Goal: Information Seeking & Learning: Learn about a topic

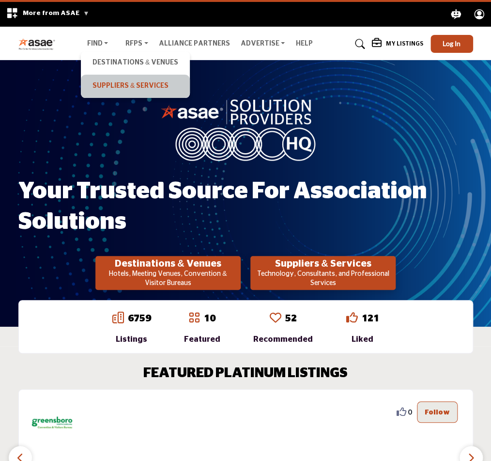
click at [116, 82] on link "Suppliers & Services" at bounding box center [135, 86] width 99 height 14
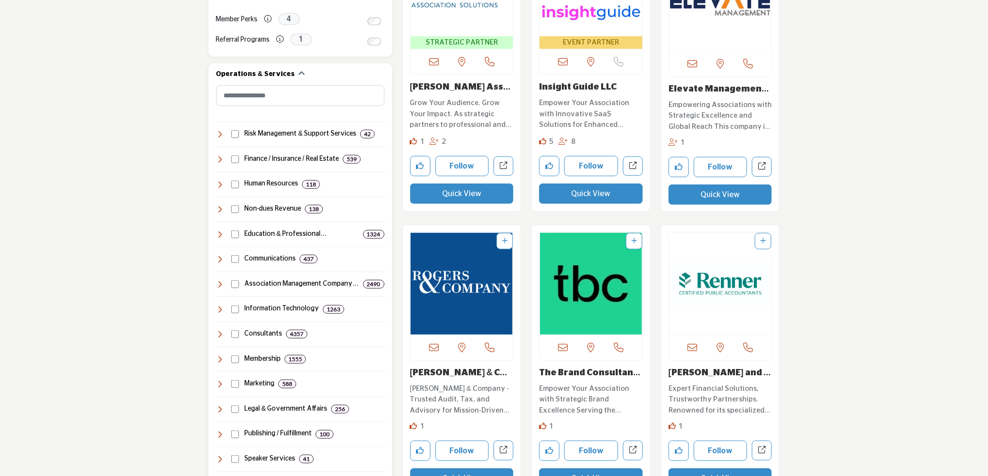
scroll to position [436, 0]
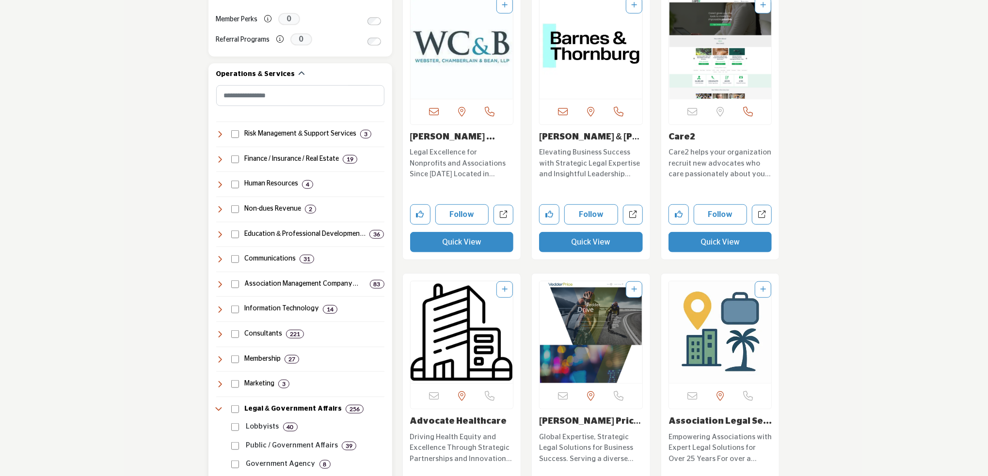
scroll to position [581, 0]
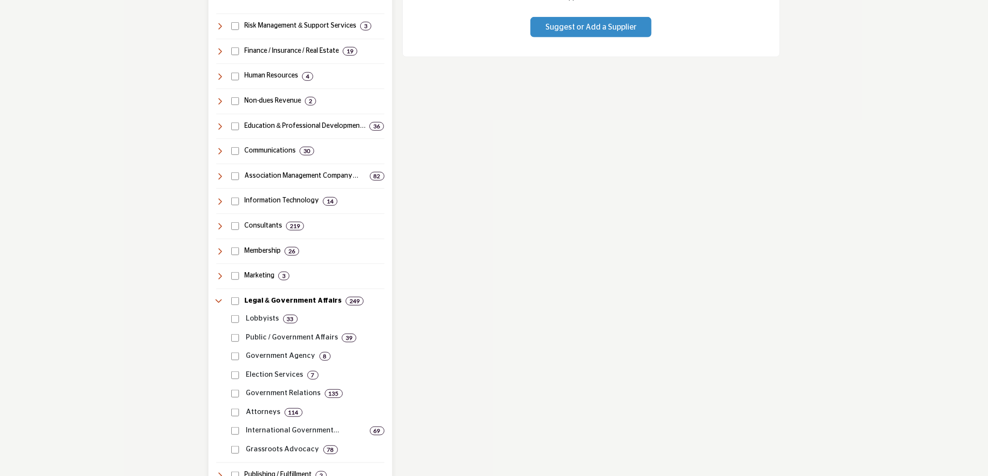
click at [235, 248] on div "Suppliers & Services Clear Risk Management & Support Services 3 0 3 19" at bounding box center [300, 268] width 168 height 524
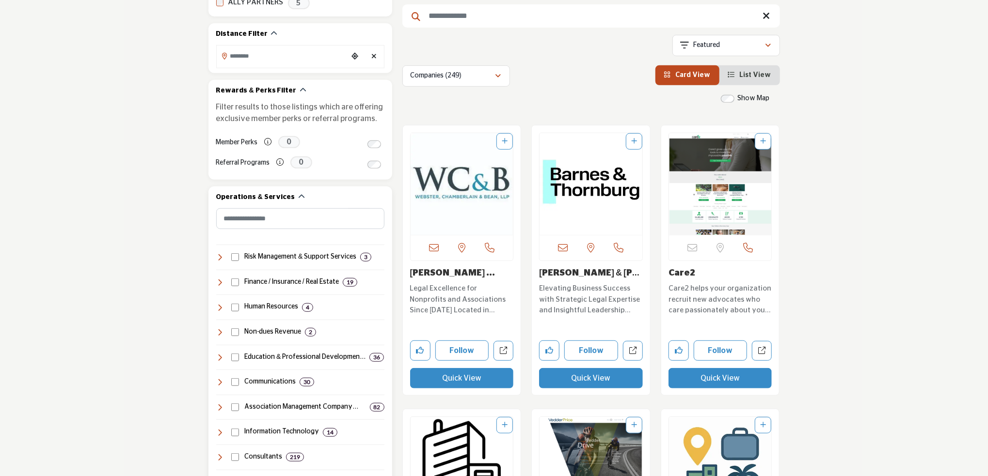
scroll to position [582, 0]
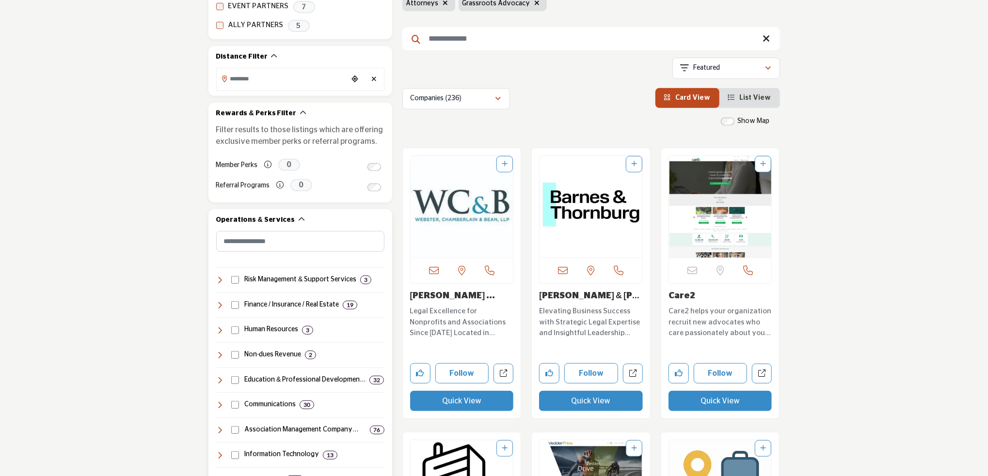
scroll to position [533, 0]
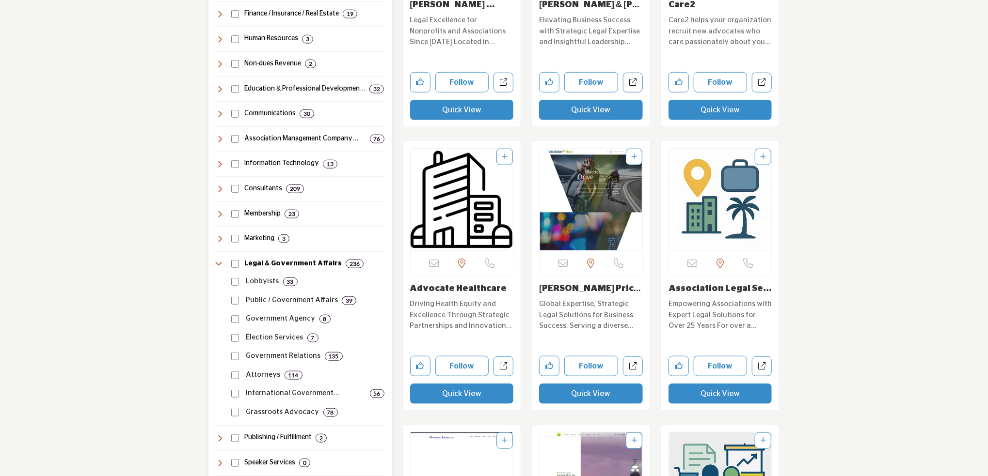
click at [232, 303] on div "Public / Government Affairs 39" at bounding box center [306, 297] width 157 height 19
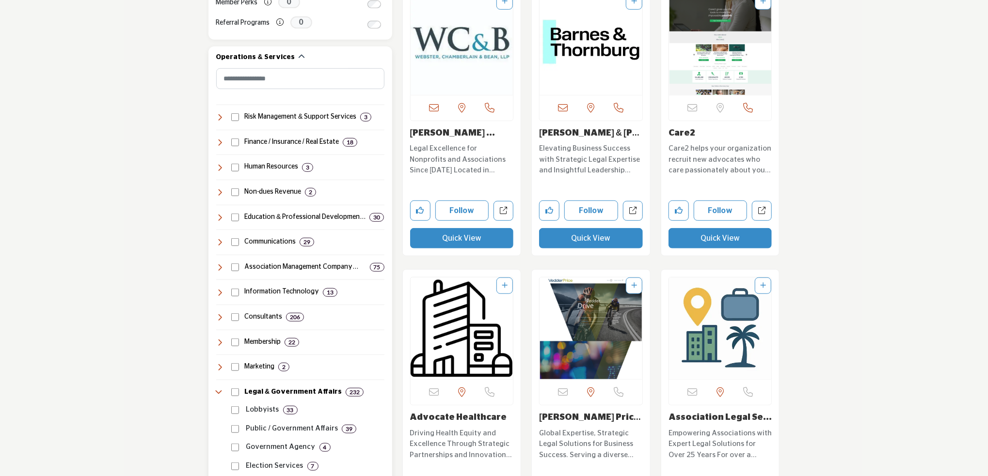
scroll to position [534, 0]
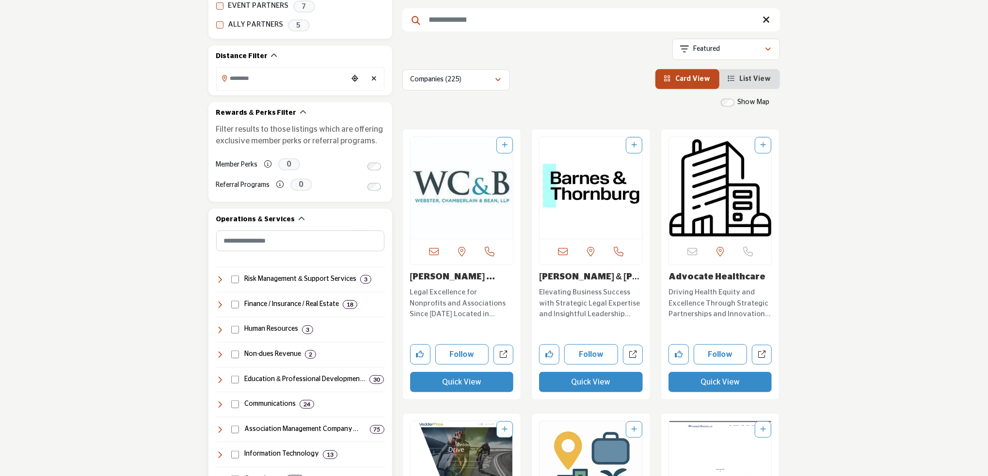
scroll to position [533, 0]
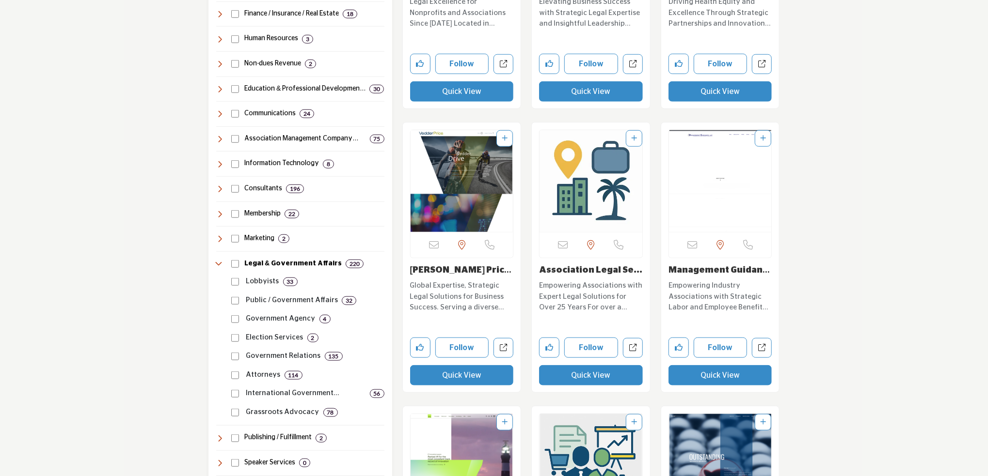
scroll to position [630, 0]
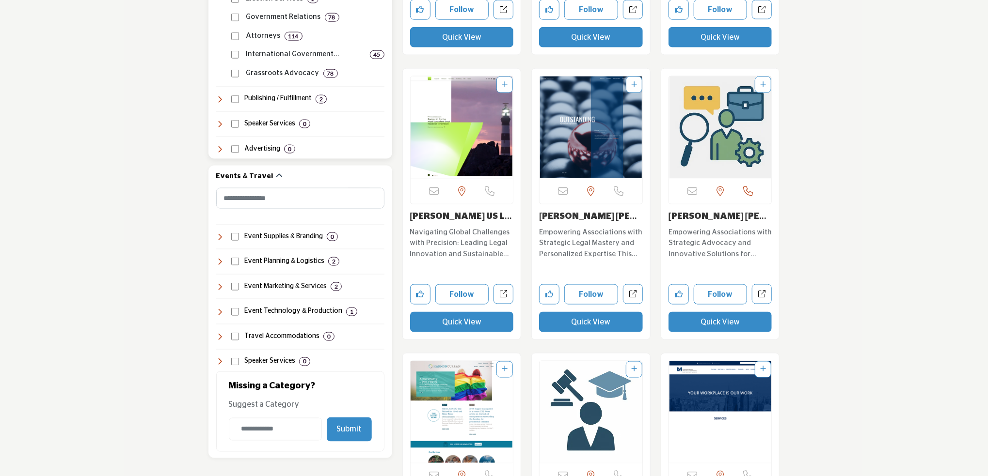
scroll to position [678, 0]
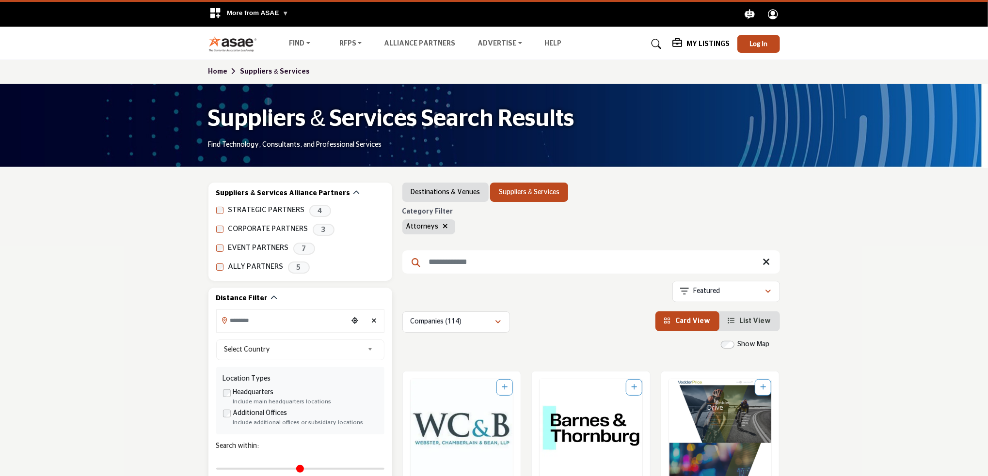
click at [251, 320] on input "Search Location" at bounding box center [282, 320] width 131 height 19
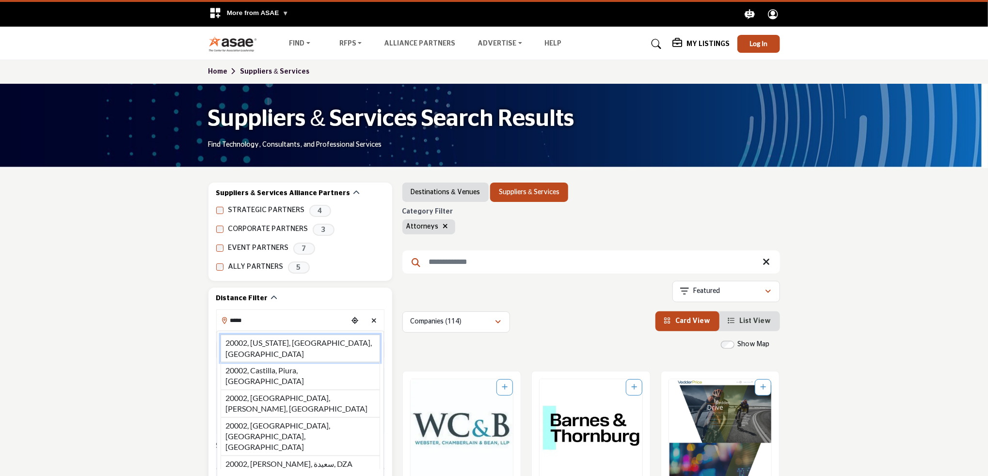
click at [260, 347] on li "20002, Washington, DC, USA" at bounding box center [299, 349] width 159 height 28
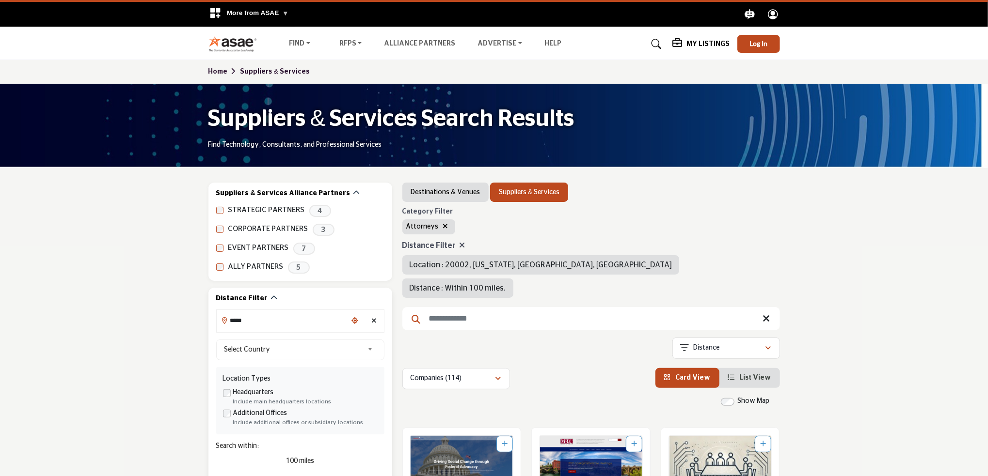
type input "**********"
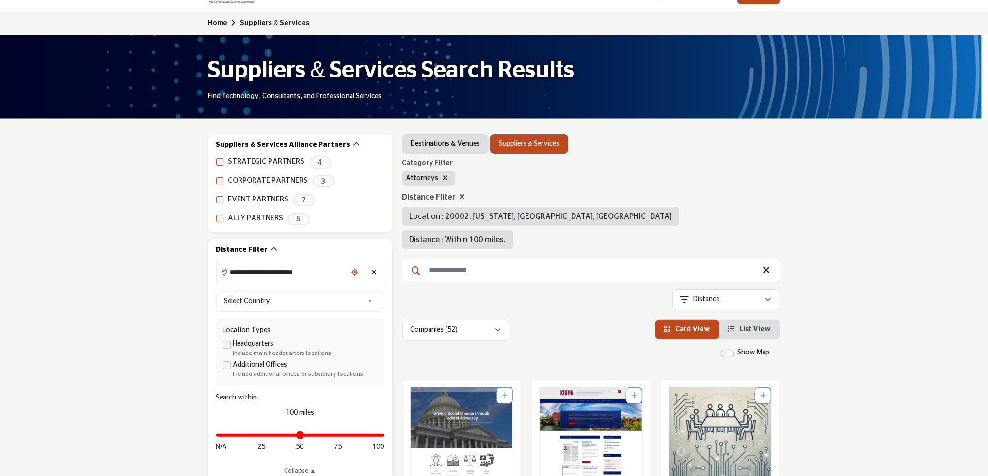
click at [293, 438] on div "Distance in miles N/A 25 50 75 100" at bounding box center [300, 441] width 168 height 36
click at [297, 436] on input "Distance in miles" at bounding box center [300, 436] width 168 height 2
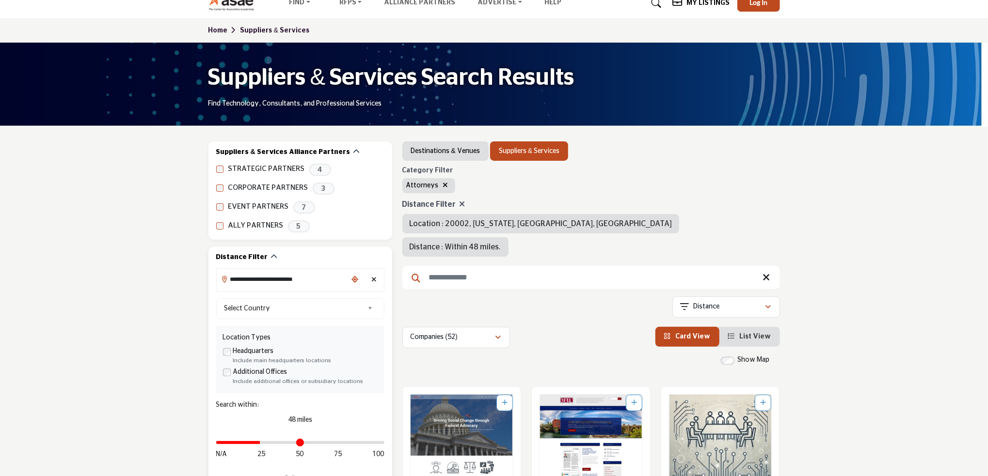
type input "**"
click at [261, 442] on input "Distance in miles" at bounding box center [300, 443] width 168 height 2
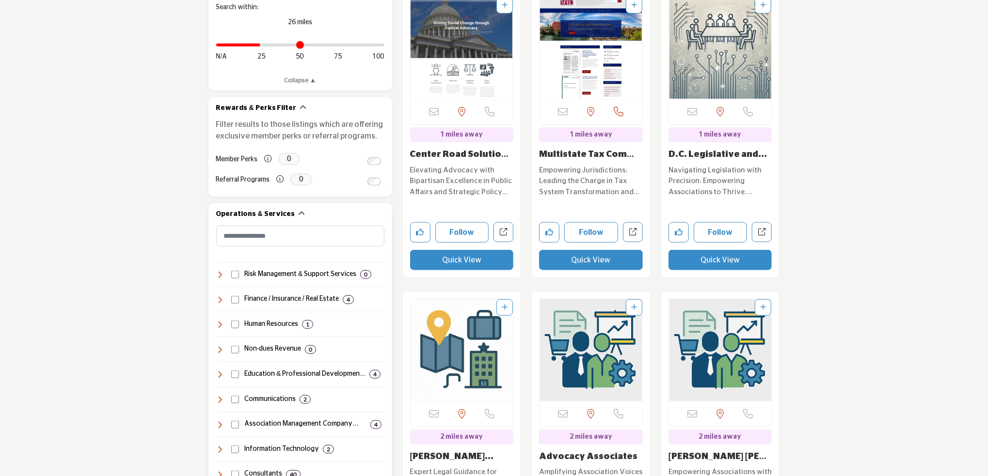
scroll to position [148, 0]
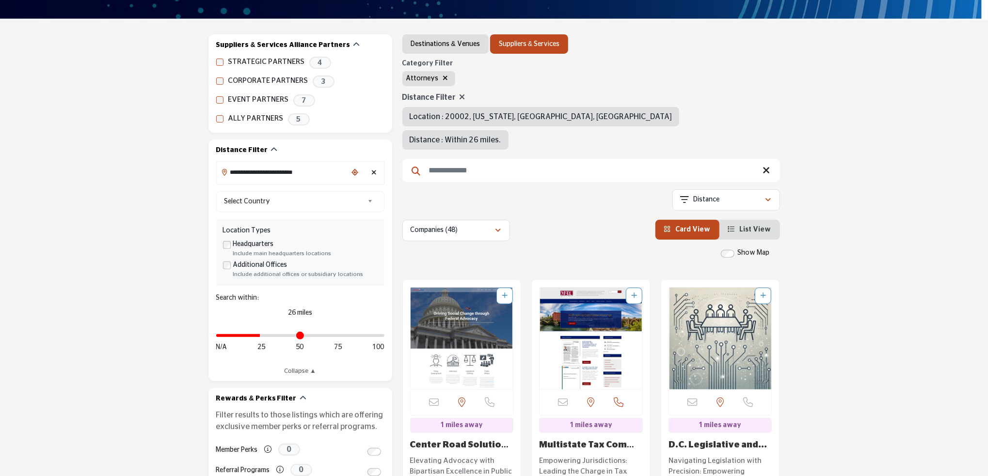
click at [747, 220] on li "List View" at bounding box center [749, 230] width 61 height 20
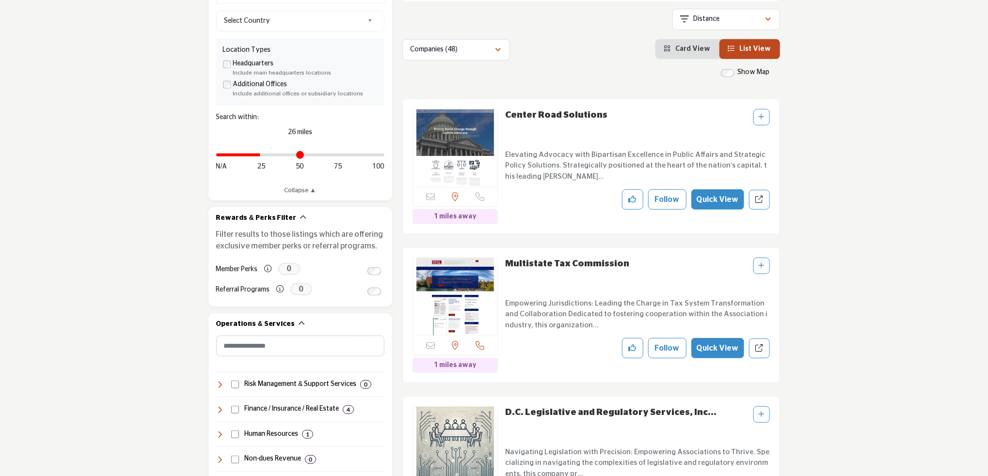
scroll to position [145, 0]
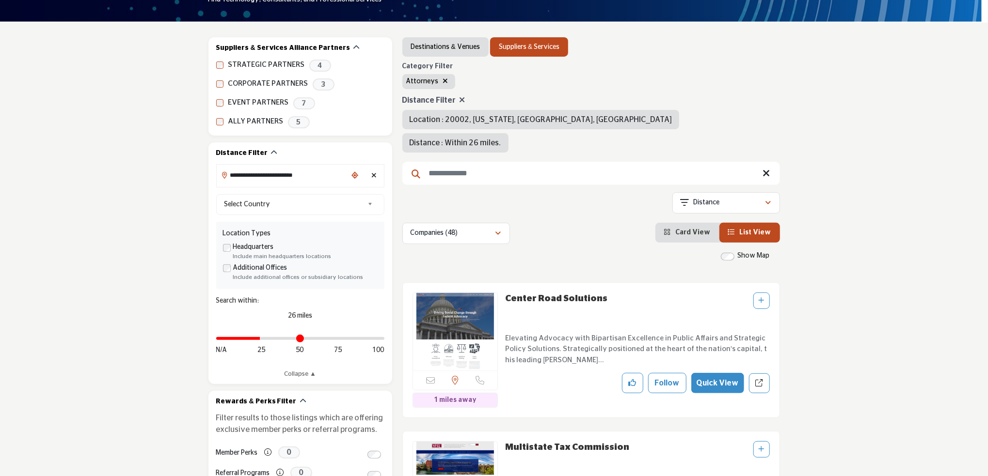
click at [490, 162] on input "Search Keyword" at bounding box center [590, 173] width 377 height 23
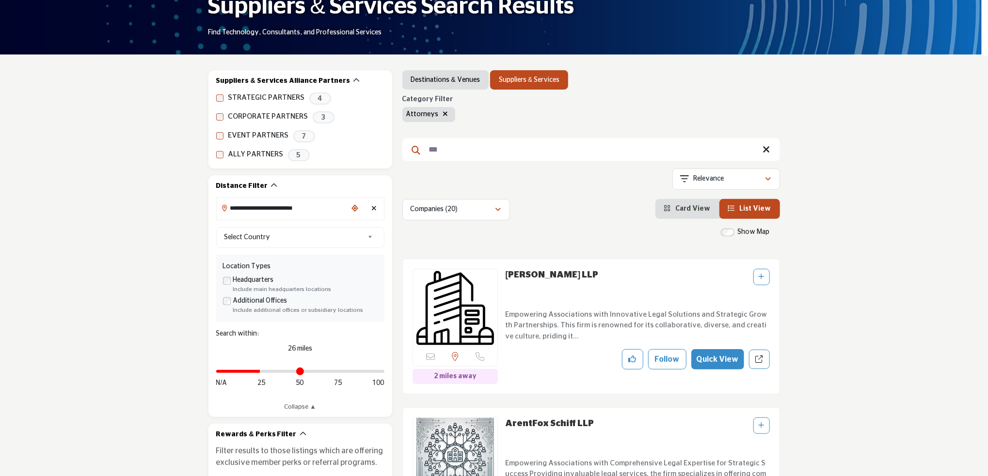
scroll to position [242, 0]
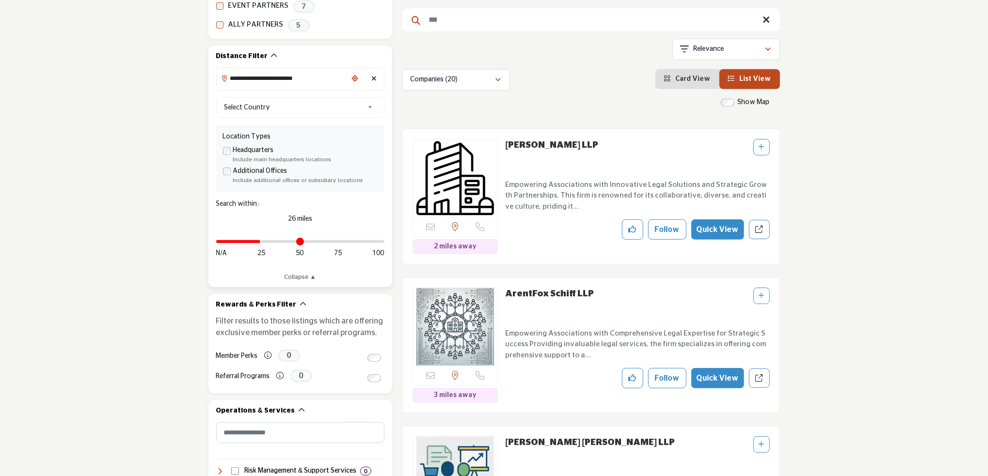
type input "***"
type input "**"
click at [298, 242] on input "Distance in miles" at bounding box center [300, 242] width 168 height 2
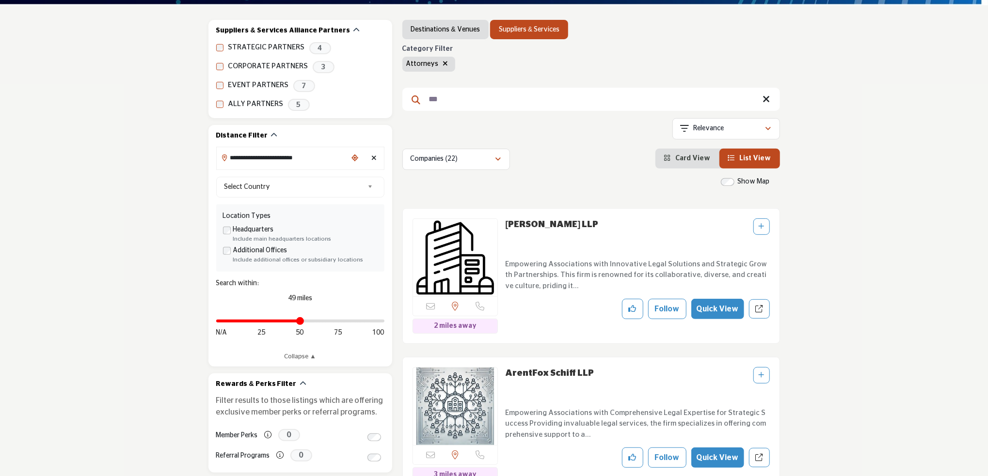
scroll to position [194, 0]
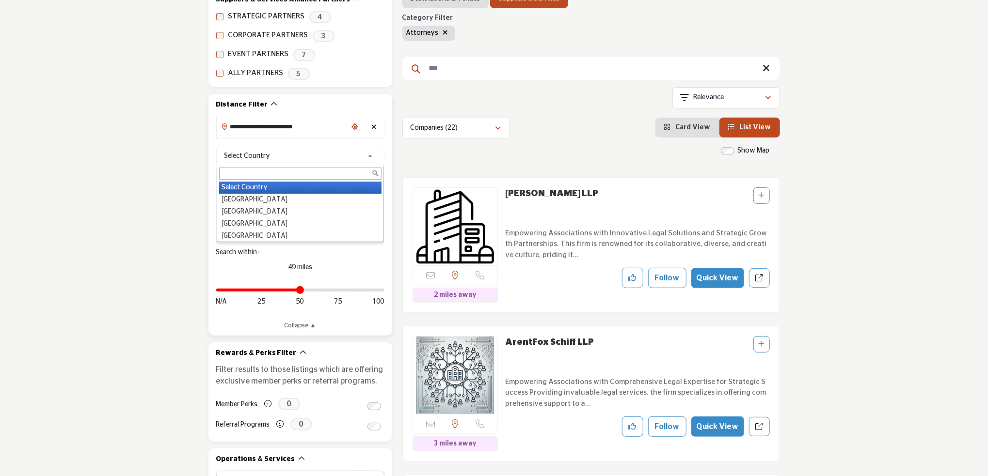
click at [366, 157] on link "Select Country" at bounding box center [298, 156] width 156 height 12
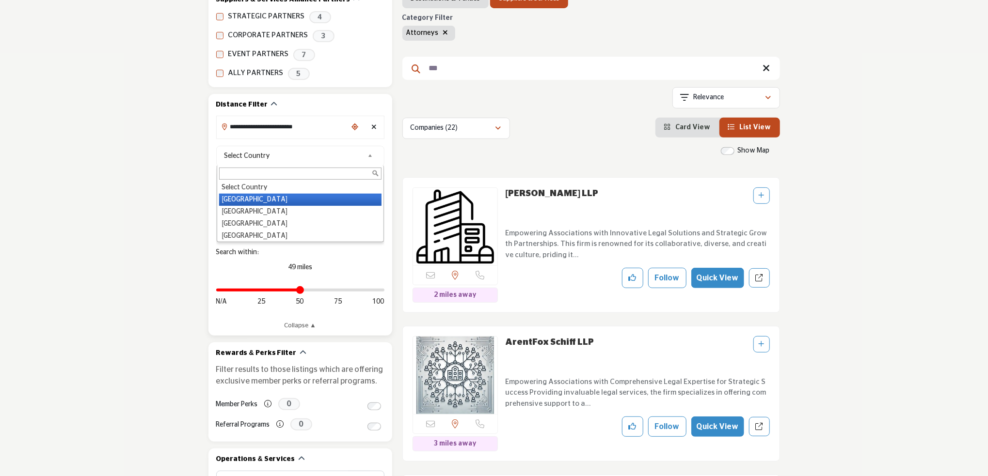
click at [334, 197] on li "United States" at bounding box center [300, 200] width 162 height 12
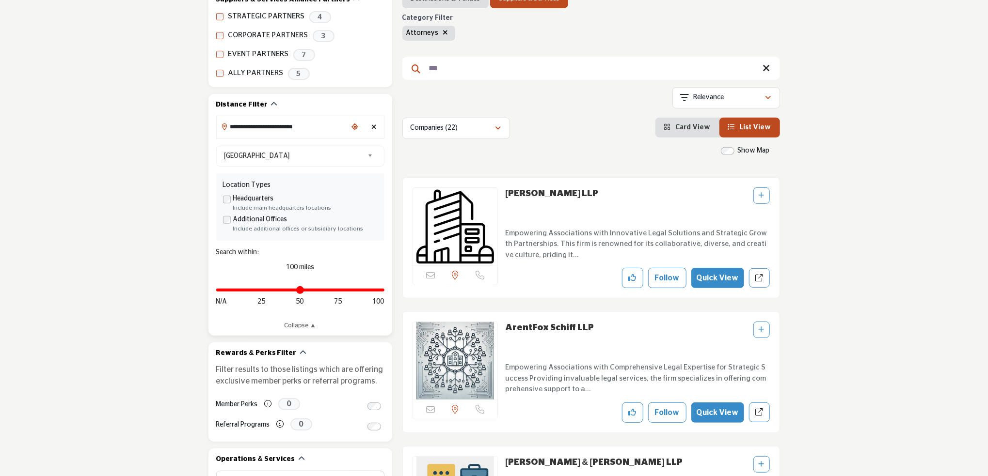
type input "***"
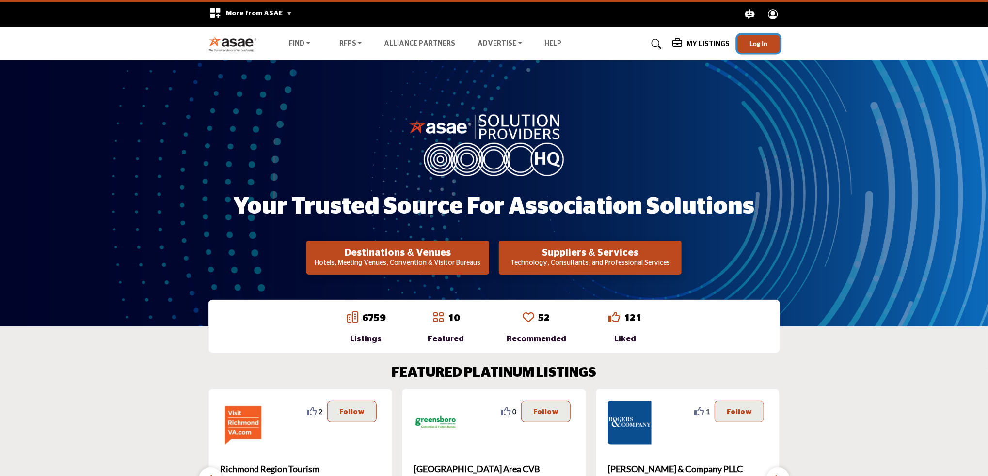
click at [747, 41] on button "Log In" at bounding box center [758, 44] width 43 height 18
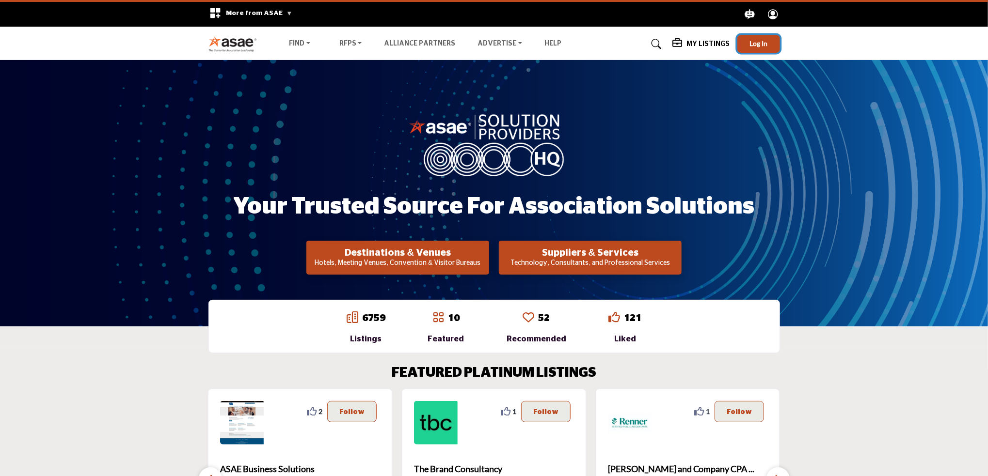
click at [763, 40] on span "Log In" at bounding box center [758, 43] width 18 height 8
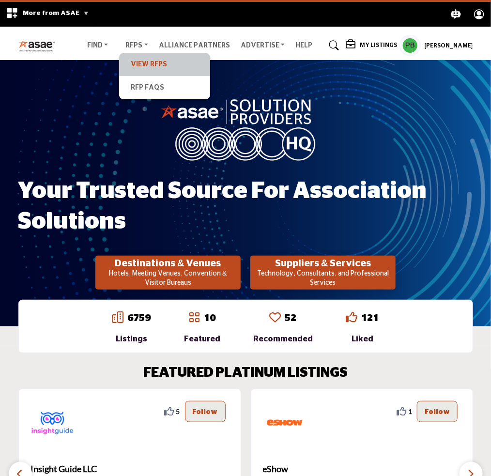
click at [143, 67] on link "View RFPs" at bounding box center [164, 65] width 81 height 14
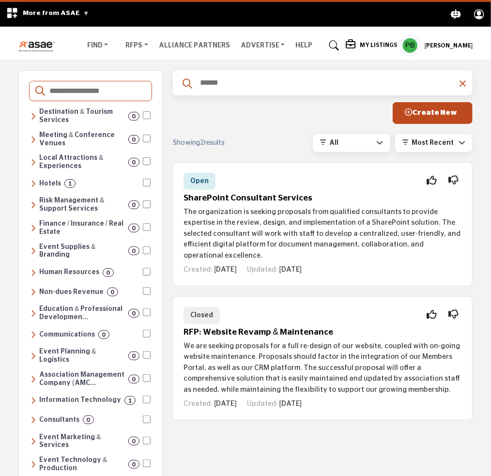
click at [380, 45] on h5 "My Listings" at bounding box center [378, 46] width 37 height 8
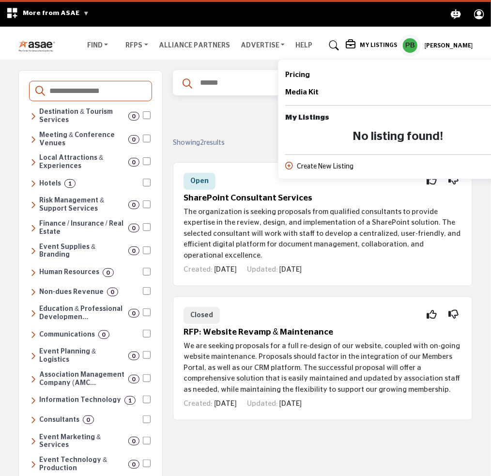
click at [316, 165] on div "Create New Listing" at bounding box center [399, 167] width 228 height 10
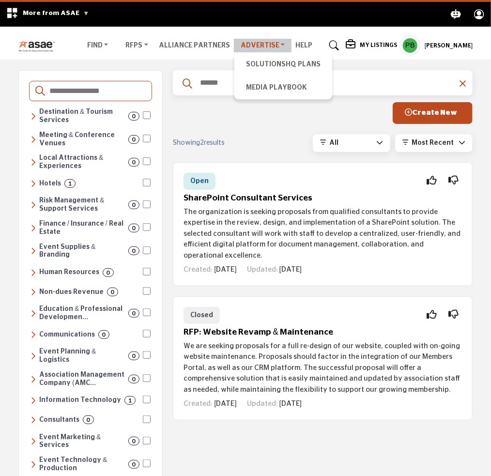
click at [253, 40] on link "Advertise" at bounding box center [263, 46] width 58 height 14
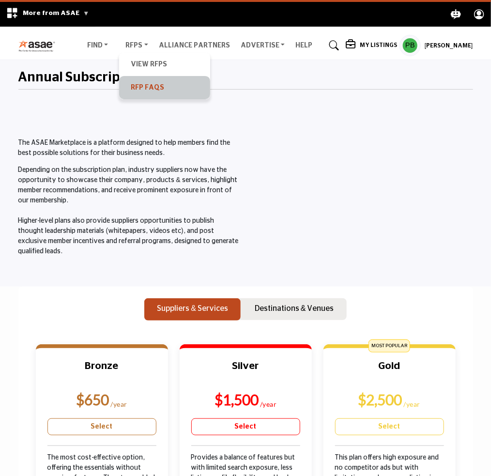
click at [142, 91] on link "RFP FAQs" at bounding box center [164, 88] width 81 height 14
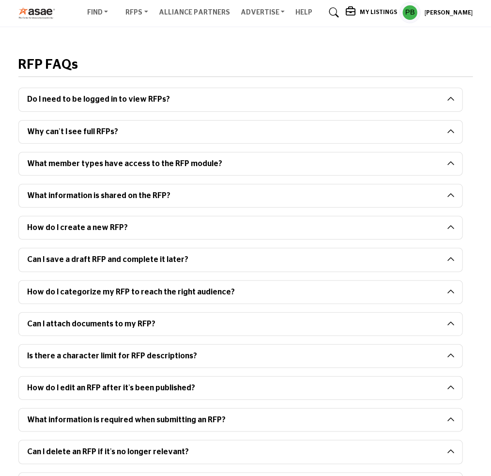
scroll to position [48, 0]
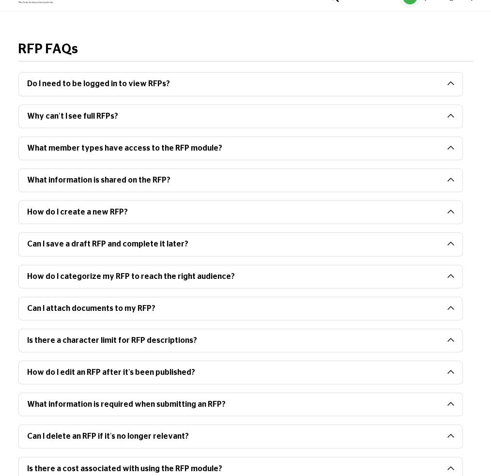
click at [115, 151] on button "What member types have access to the RFP module?" at bounding box center [233, 148] width 429 height 23
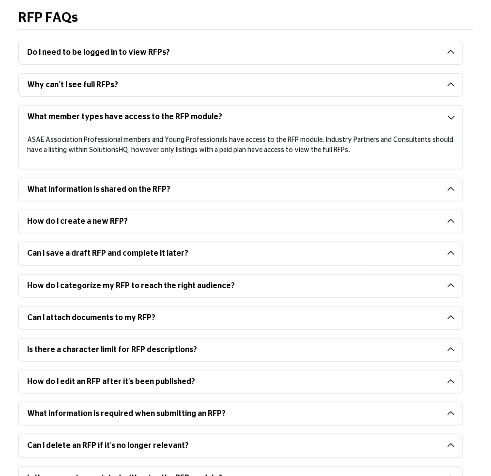
scroll to position [97, 0]
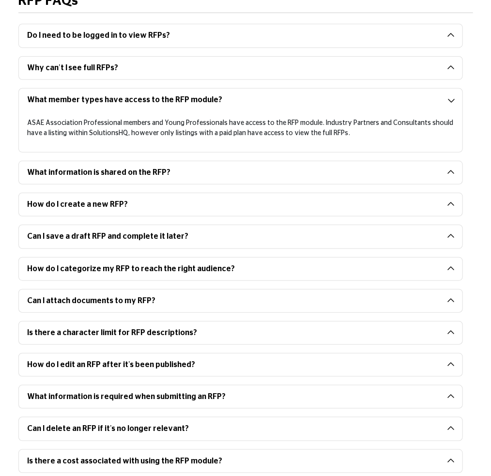
click at [126, 135] on p "ASAE Association Professional members and Young Professionals have access to th…" at bounding box center [240, 128] width 427 height 20
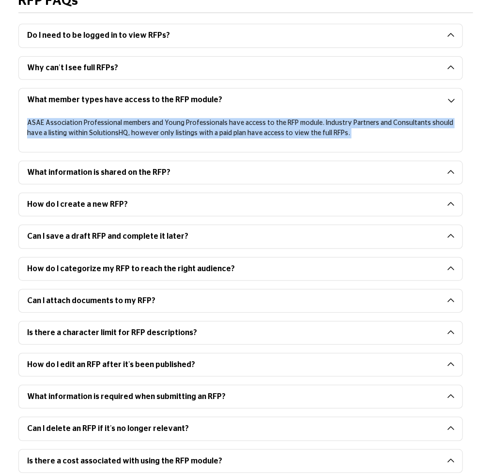
click at [126, 135] on p "ASAE Association Professional members and Young Professionals have access to th…" at bounding box center [240, 128] width 427 height 20
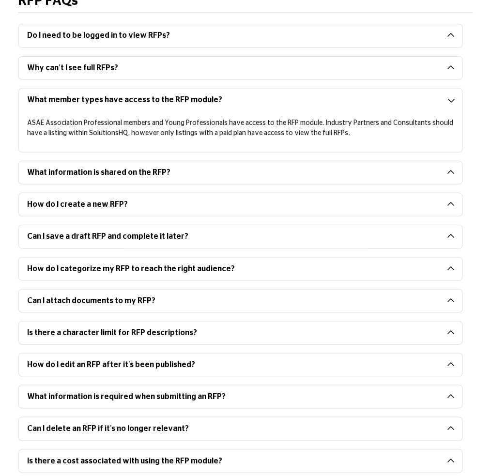
click at [117, 168] on button "What information is shared on the RFP?" at bounding box center [233, 172] width 429 height 23
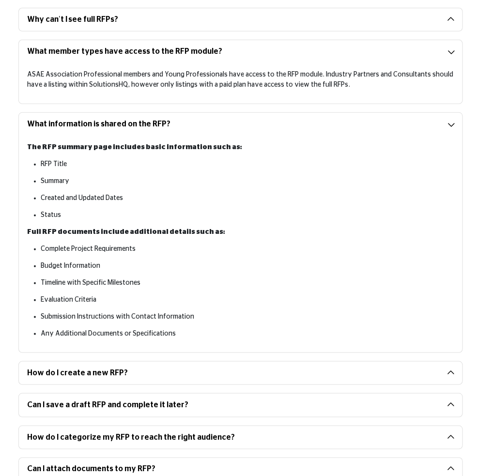
scroll to position [0, 0]
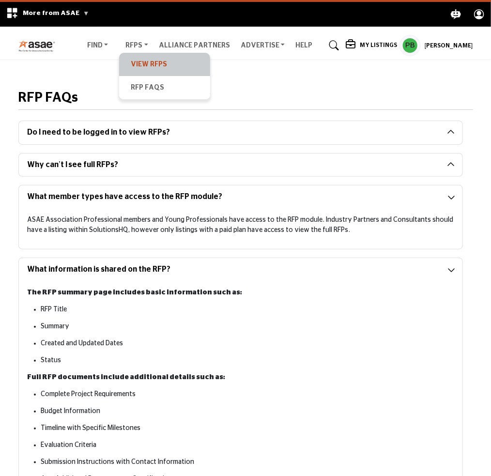
click at [135, 63] on link "View RFPs" at bounding box center [164, 65] width 81 height 14
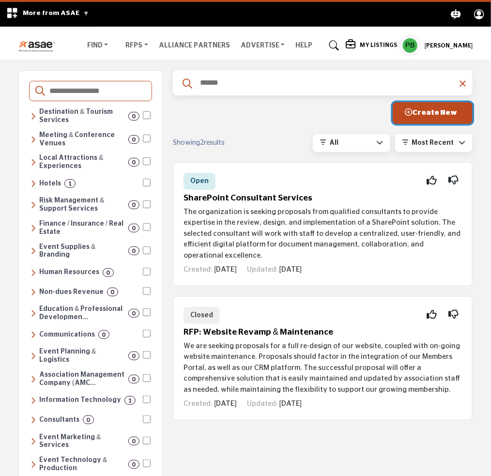
click at [412, 113] on icon "button" at bounding box center [408, 112] width 7 height 7
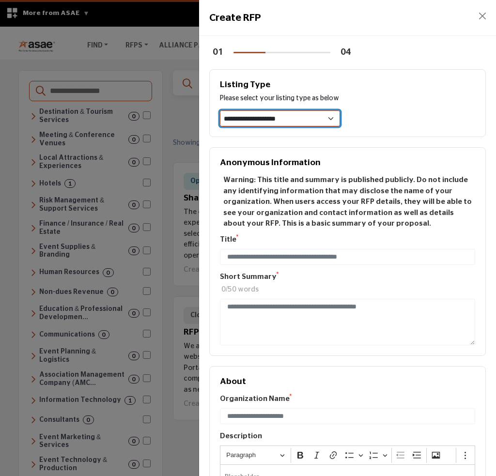
click at [323, 120] on select "**********" at bounding box center [280, 118] width 121 height 16
select select "**********"
click at [220, 110] on select "**********" at bounding box center [280, 118] width 121 height 16
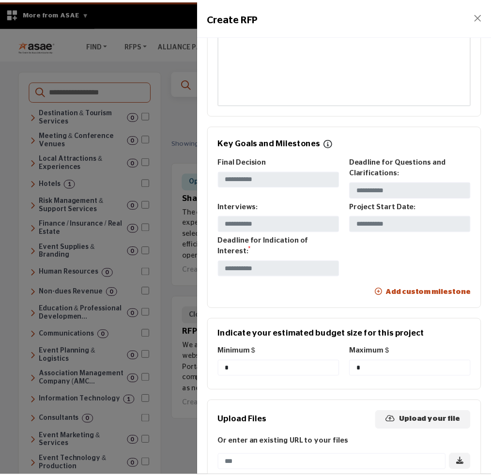
scroll to position [525, 0]
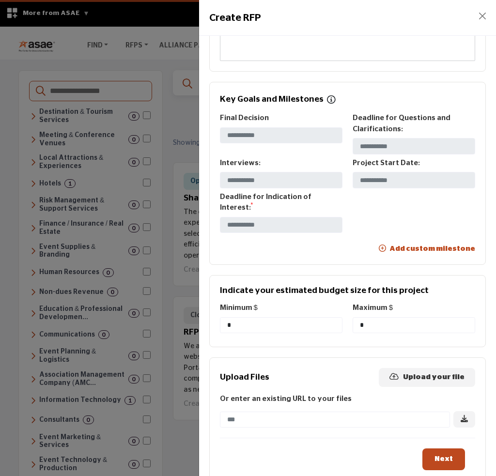
click at [124, 20] on div at bounding box center [248, 238] width 496 height 476
